Goal: Information Seeking & Learning: Learn about a topic

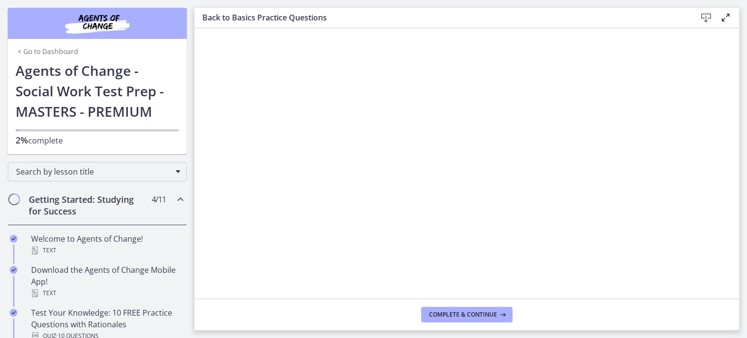
scroll to position [258, 0]
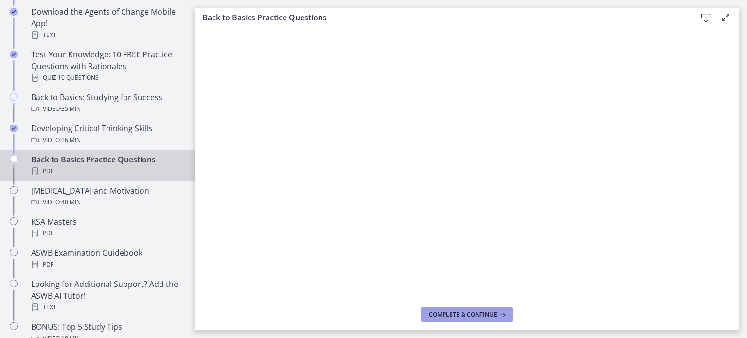
click at [464, 316] on span "Complete & continue" at bounding box center [463, 315] width 68 height 8
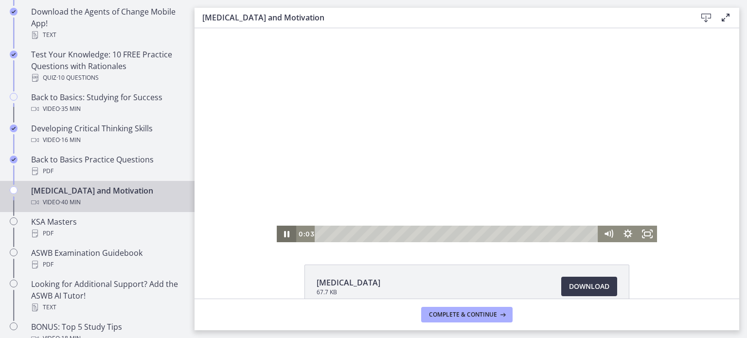
click at [284, 234] on icon "Pause" at bounding box center [286, 234] width 5 height 6
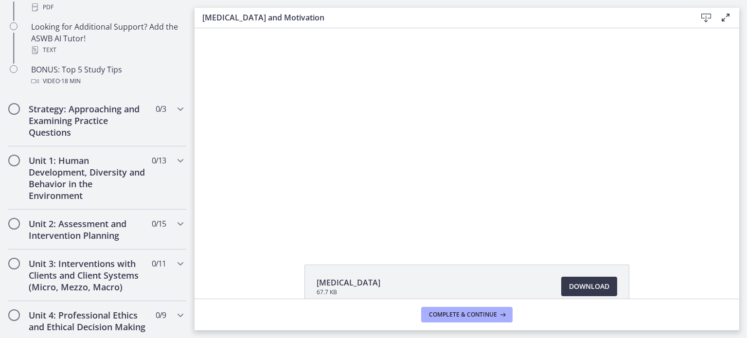
scroll to position [520, 0]
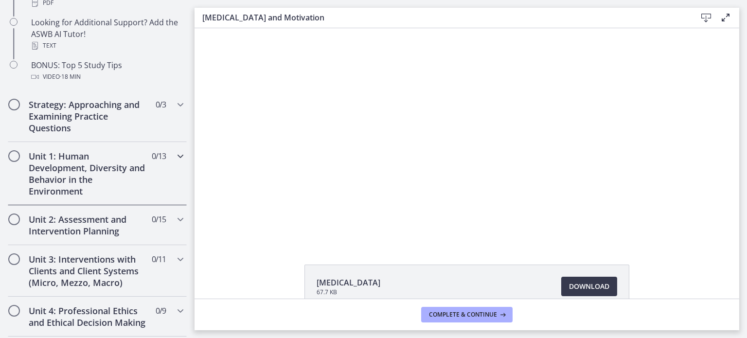
click at [140, 177] on div "Unit 1: Human Development, Diversity and Behavior in the Environment 0 / 13 Com…" at bounding box center [97, 173] width 179 height 63
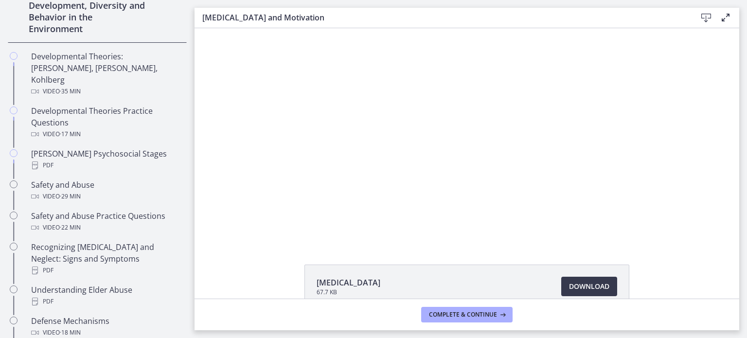
scroll to position [294, 0]
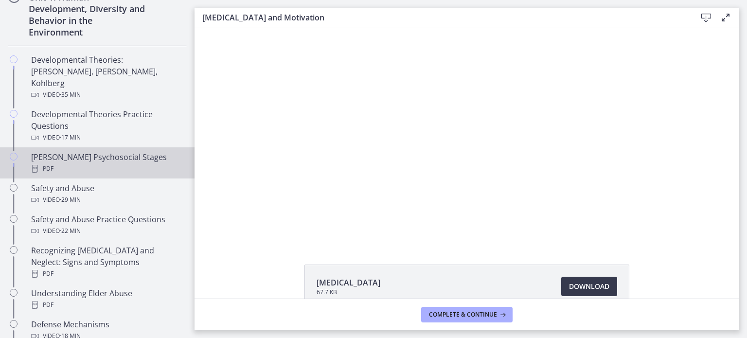
click at [107, 151] on div "[PERSON_NAME] Psychosocial Stages PDF" at bounding box center [107, 162] width 152 height 23
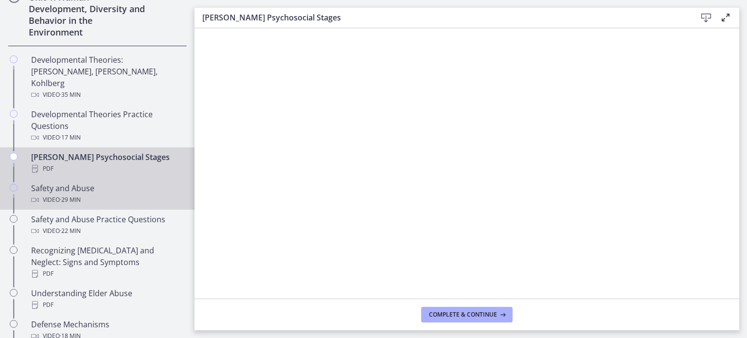
click at [106, 182] on div "Safety and Abuse Video · 29 min" at bounding box center [107, 193] width 152 height 23
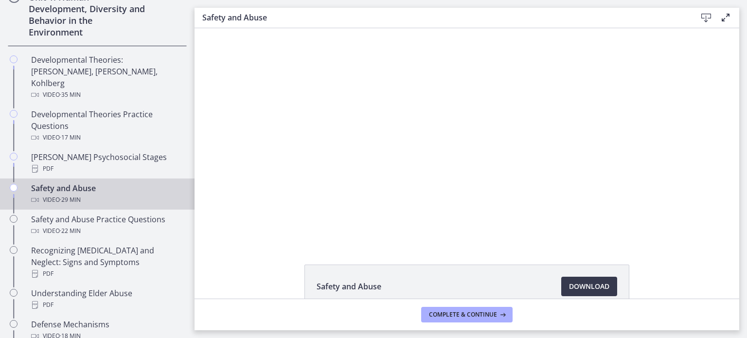
click at [403, 254] on div "Safety and Abuse Download Opens in a new window" at bounding box center [467, 163] width 545 height 271
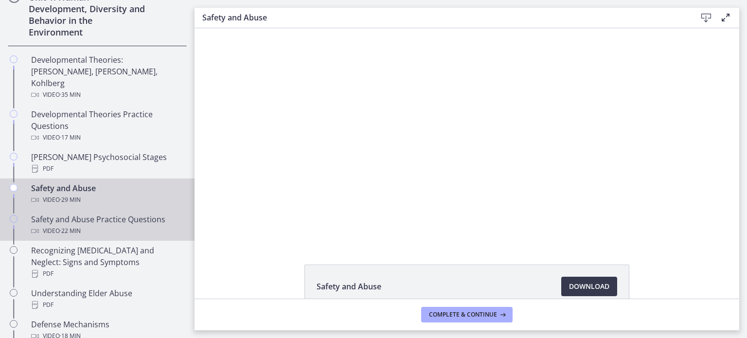
click at [111, 214] on div "Safety and Abuse Practice Questions Video · 22 min" at bounding box center [107, 225] width 152 height 23
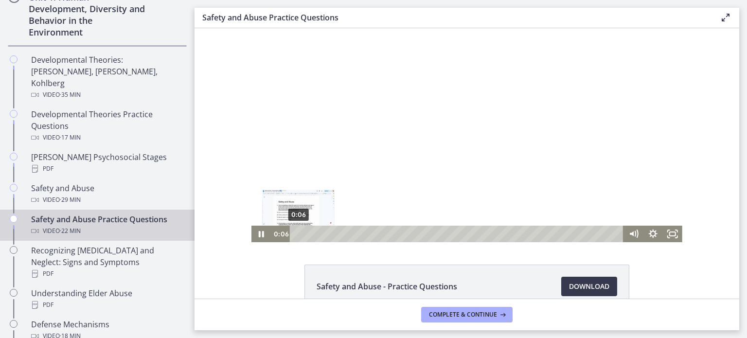
click at [297, 233] on div "0:06" at bounding box center [458, 234] width 322 height 17
click at [669, 235] on rect "Fullscreen" at bounding box center [672, 234] width 7 height 5
click at [258, 236] on icon "Pause" at bounding box center [261, 235] width 6 height 8
click at [260, 236] on icon "Play Video" at bounding box center [262, 234] width 5 height 7
click at [668, 231] on icon "Fullscreen" at bounding box center [672, 234] width 23 height 20
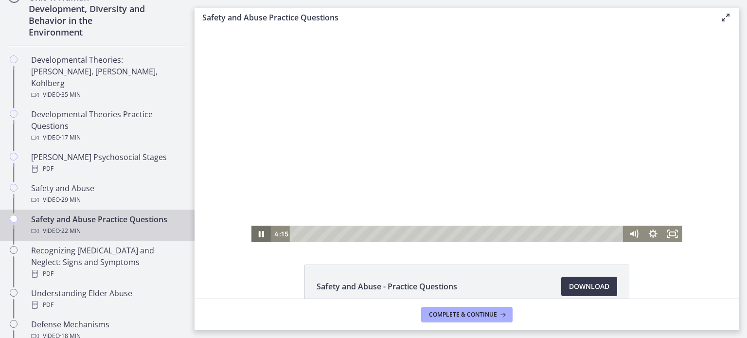
click at [253, 235] on icon "Pause" at bounding box center [261, 234] width 19 height 17
click at [671, 232] on rect "Fullscreen" at bounding box center [672, 234] width 7 height 5
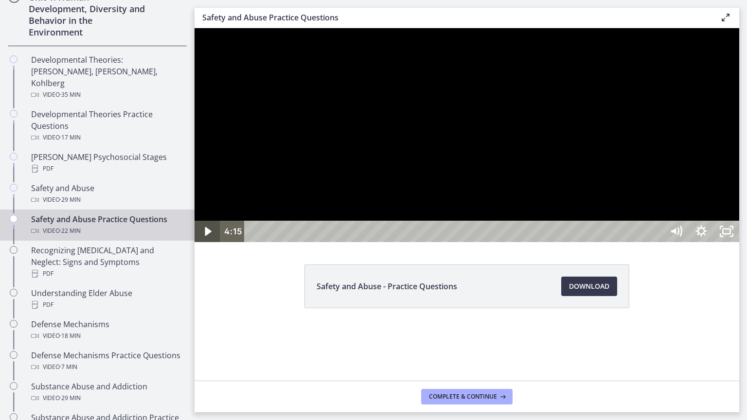
click at [217, 242] on icon "Play Video" at bounding box center [208, 231] width 25 height 21
click at [328, 242] on div at bounding box center [467, 135] width 545 height 214
click at [291, 200] on div at bounding box center [467, 135] width 545 height 214
click at [205, 242] on div at bounding box center [467, 135] width 545 height 214
click at [195, 28] on button "Play Video: ctrtam1d06jc72h4rbsg.mp4" at bounding box center [195, 28] width 0 height 0
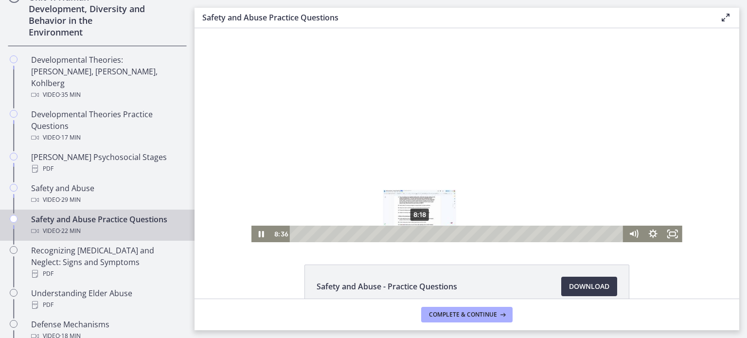
click at [416, 234] on div "8:18" at bounding box center [458, 234] width 322 height 17
click at [676, 232] on icon "Fullscreen" at bounding box center [677, 230] width 2 height 2
click at [257, 235] on icon "Pause" at bounding box center [261, 234] width 23 height 20
click at [254, 233] on icon "Play Video" at bounding box center [262, 234] width 23 height 20
click at [671, 233] on icon "Fullscreen" at bounding box center [672, 234] width 23 height 20
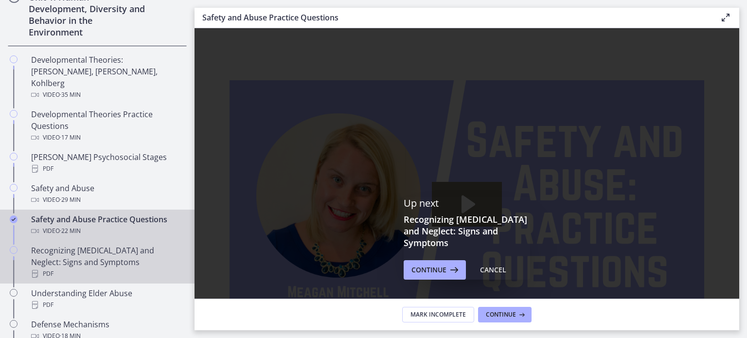
click at [120, 246] on div "Recognizing [MEDICAL_DATA] and Neglect: Signs and Symptoms PDF" at bounding box center [107, 262] width 152 height 35
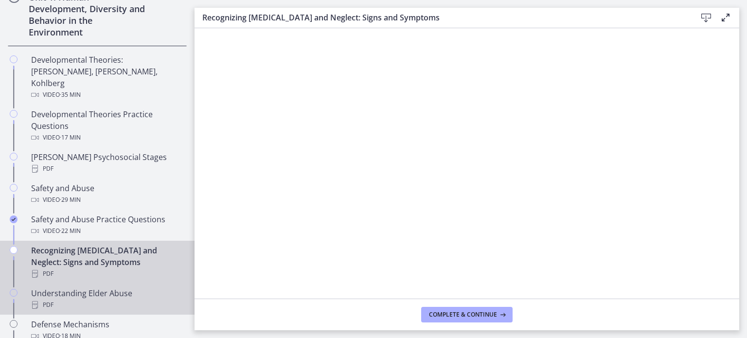
click at [66, 299] on div "PDF" at bounding box center [107, 305] width 152 height 12
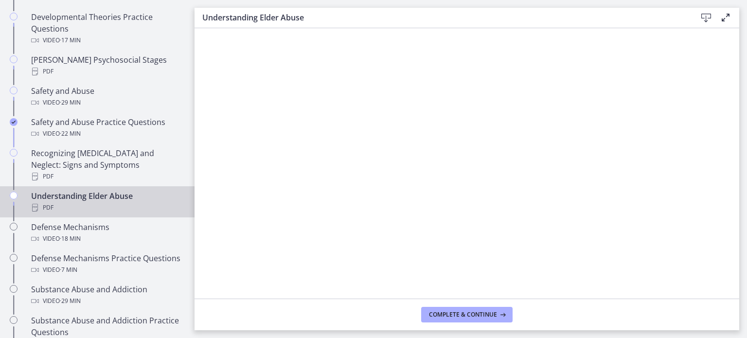
scroll to position [415, 0]
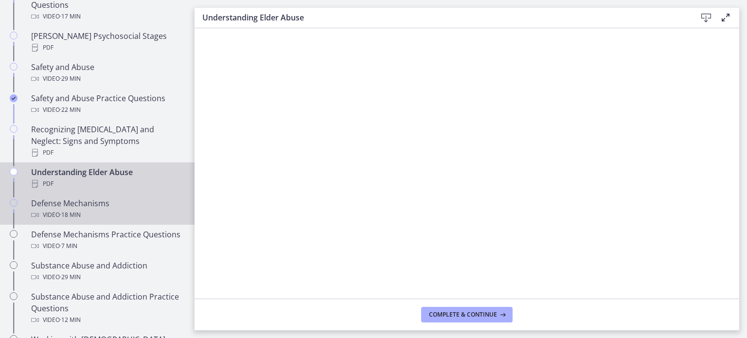
click at [117, 198] on div "Defense Mechanisms Video · 18 min" at bounding box center [107, 209] width 152 height 23
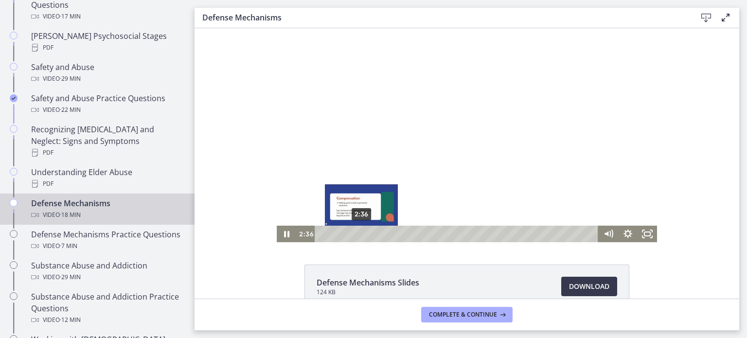
click at [358, 233] on div "2:36" at bounding box center [458, 234] width 272 height 17
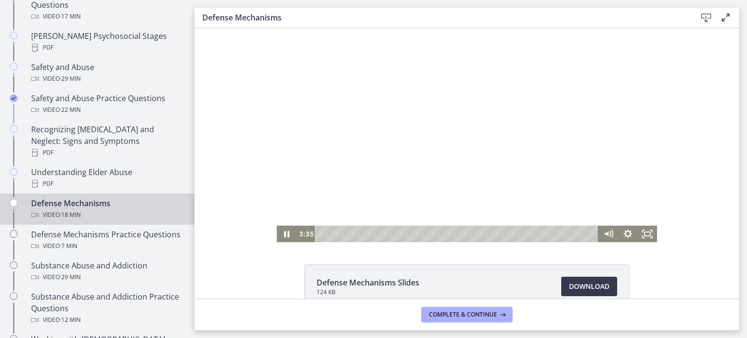
click at [358, 215] on div at bounding box center [467, 135] width 380 height 214
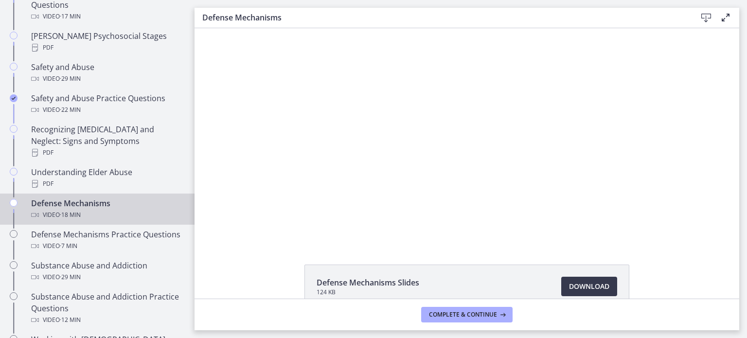
click at [358, 215] on div at bounding box center [467, 135] width 380 height 214
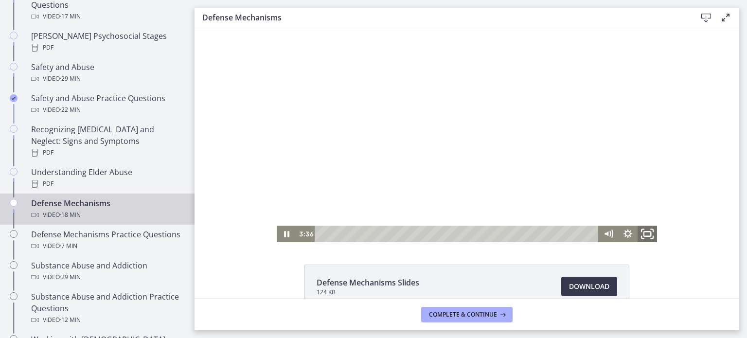
click at [644, 235] on icon "Fullscreen" at bounding box center [647, 234] width 23 height 20
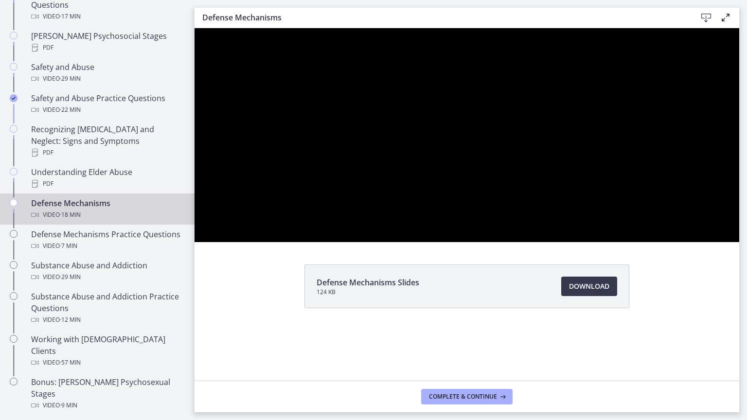
click at [740, 242] on div at bounding box center [467, 135] width 545 height 214
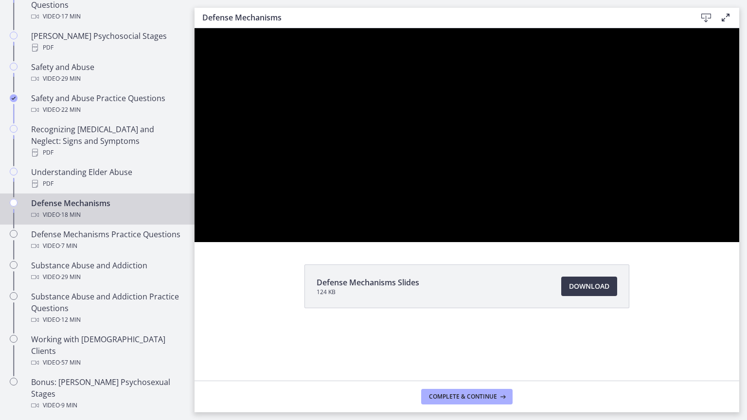
click at [740, 242] on div at bounding box center [467, 135] width 545 height 214
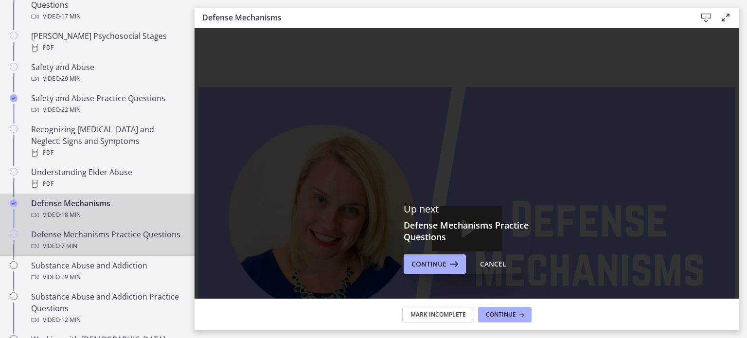
click at [121, 229] on div "Defense Mechanisms Practice Questions Video · 7 min" at bounding box center [107, 240] width 152 height 23
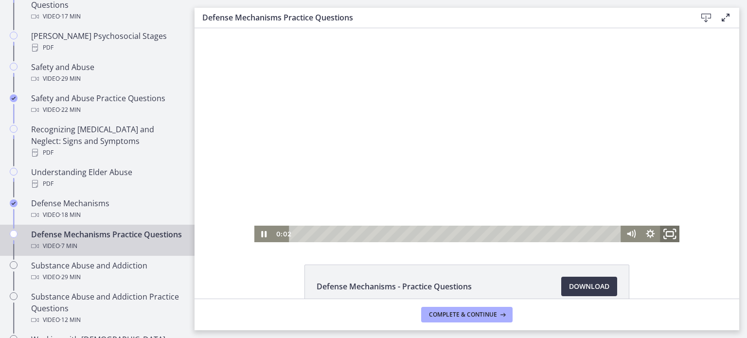
click at [669, 237] on icon "Fullscreen" at bounding box center [669, 234] width 23 height 20
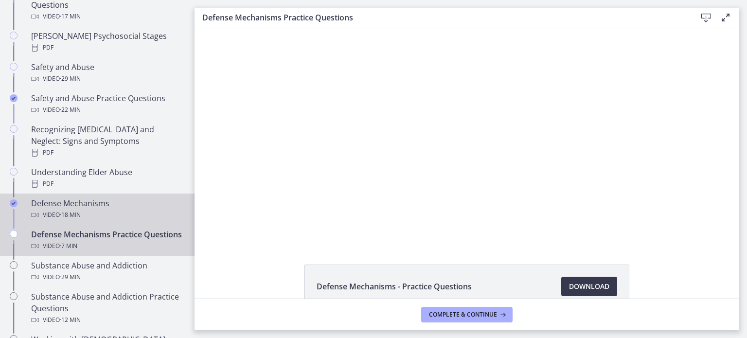
click at [74, 209] on span "· 18 min" at bounding box center [70, 215] width 21 height 12
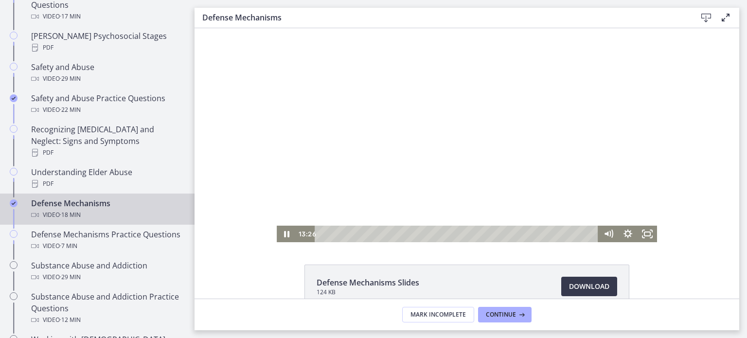
click at [524, 231] on div "Playbar" at bounding box center [458, 234] width 272 height 17
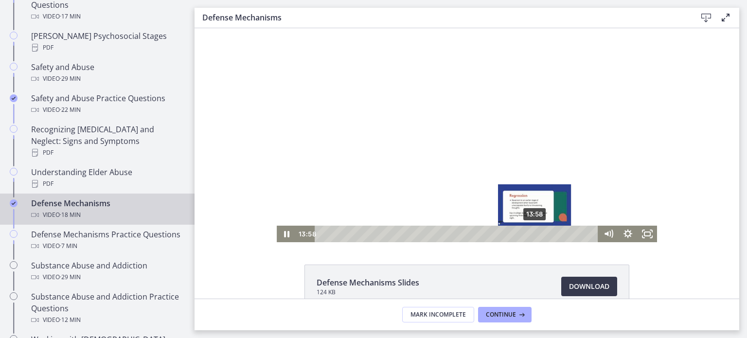
click at [532, 232] on div "13:58" at bounding box center [458, 234] width 272 height 17
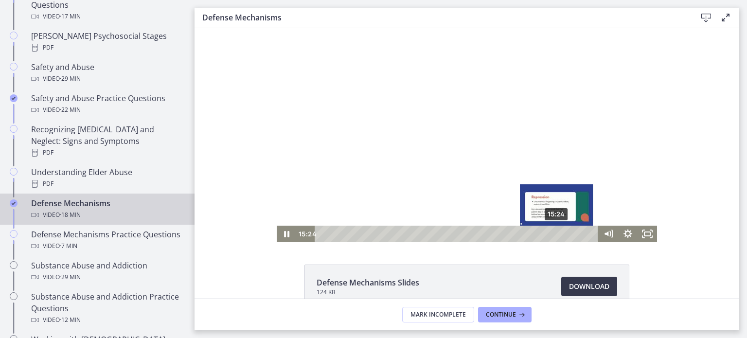
click at [554, 231] on div "15:24" at bounding box center [458, 234] width 272 height 17
click at [561, 232] on div "15:53" at bounding box center [458, 234] width 272 height 17
click at [555, 232] on div "15:30" at bounding box center [458, 234] width 272 height 17
click at [558, 232] on div "15:40" at bounding box center [458, 234] width 272 height 17
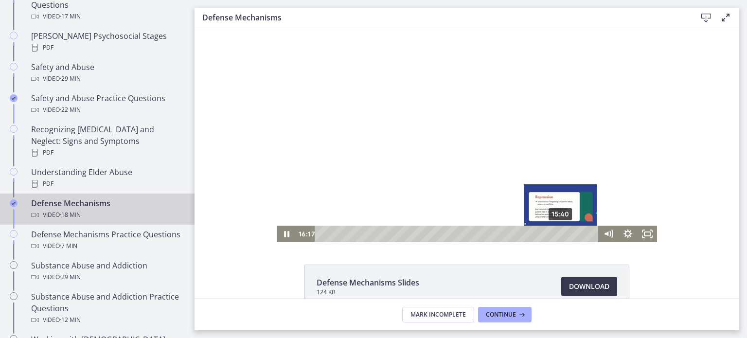
click at [558, 232] on div "15:40" at bounding box center [458, 234] width 272 height 17
click at [562, 233] on div "15:57" at bounding box center [458, 234] width 272 height 17
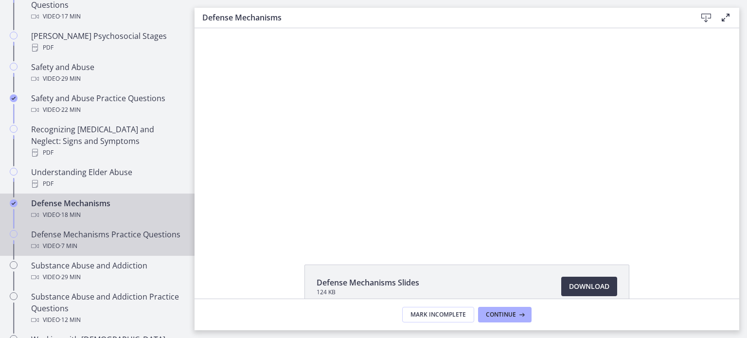
click at [126, 229] on div "Defense Mechanisms Practice Questions Video · 7 min" at bounding box center [107, 240] width 152 height 23
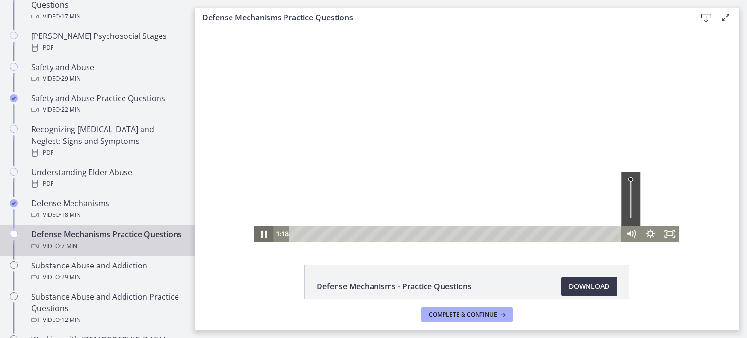
click at [260, 234] on icon "Pause" at bounding box center [264, 234] width 23 height 20
